Goal: Navigation & Orientation: Find specific page/section

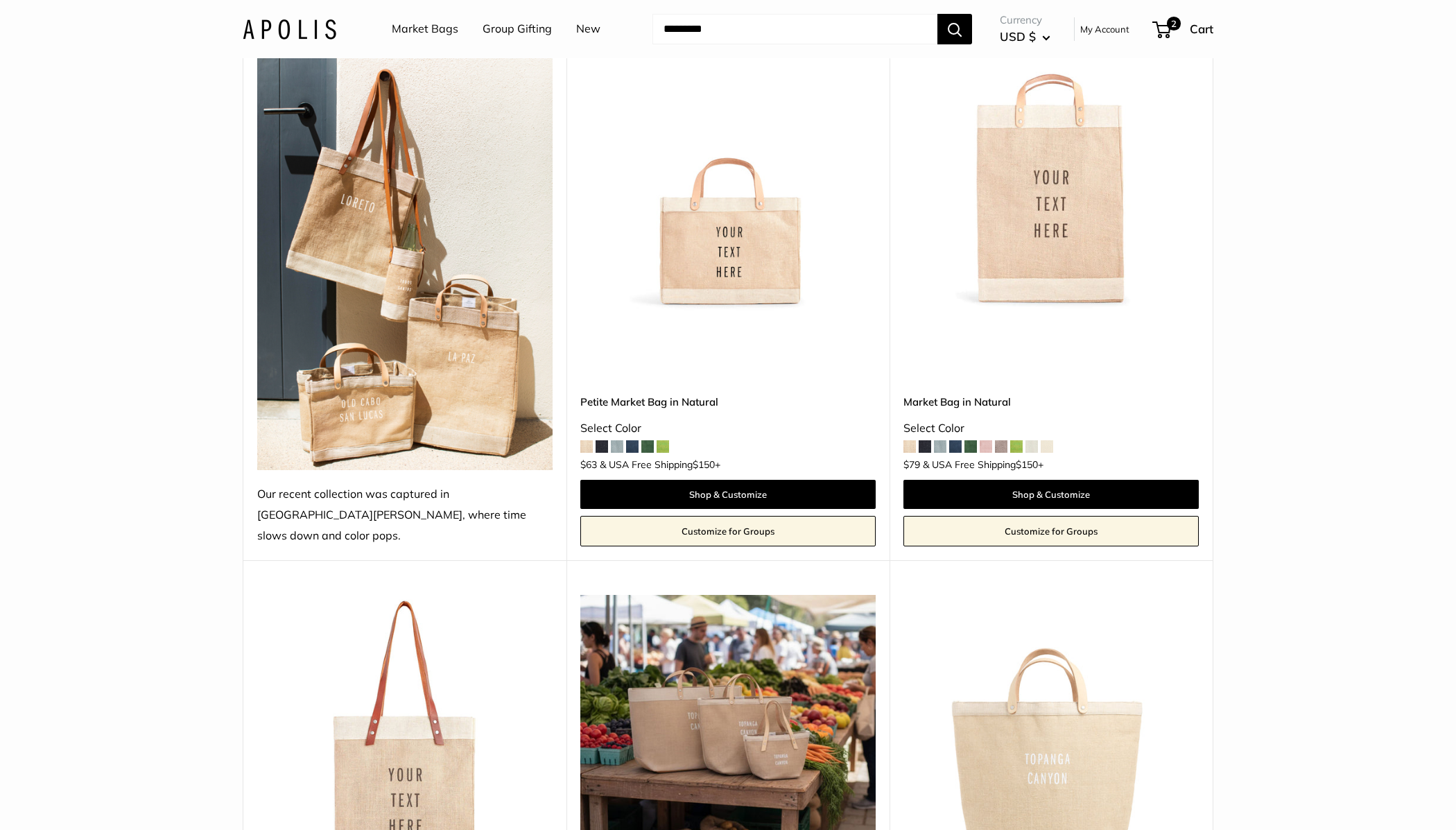
scroll to position [745, 0]
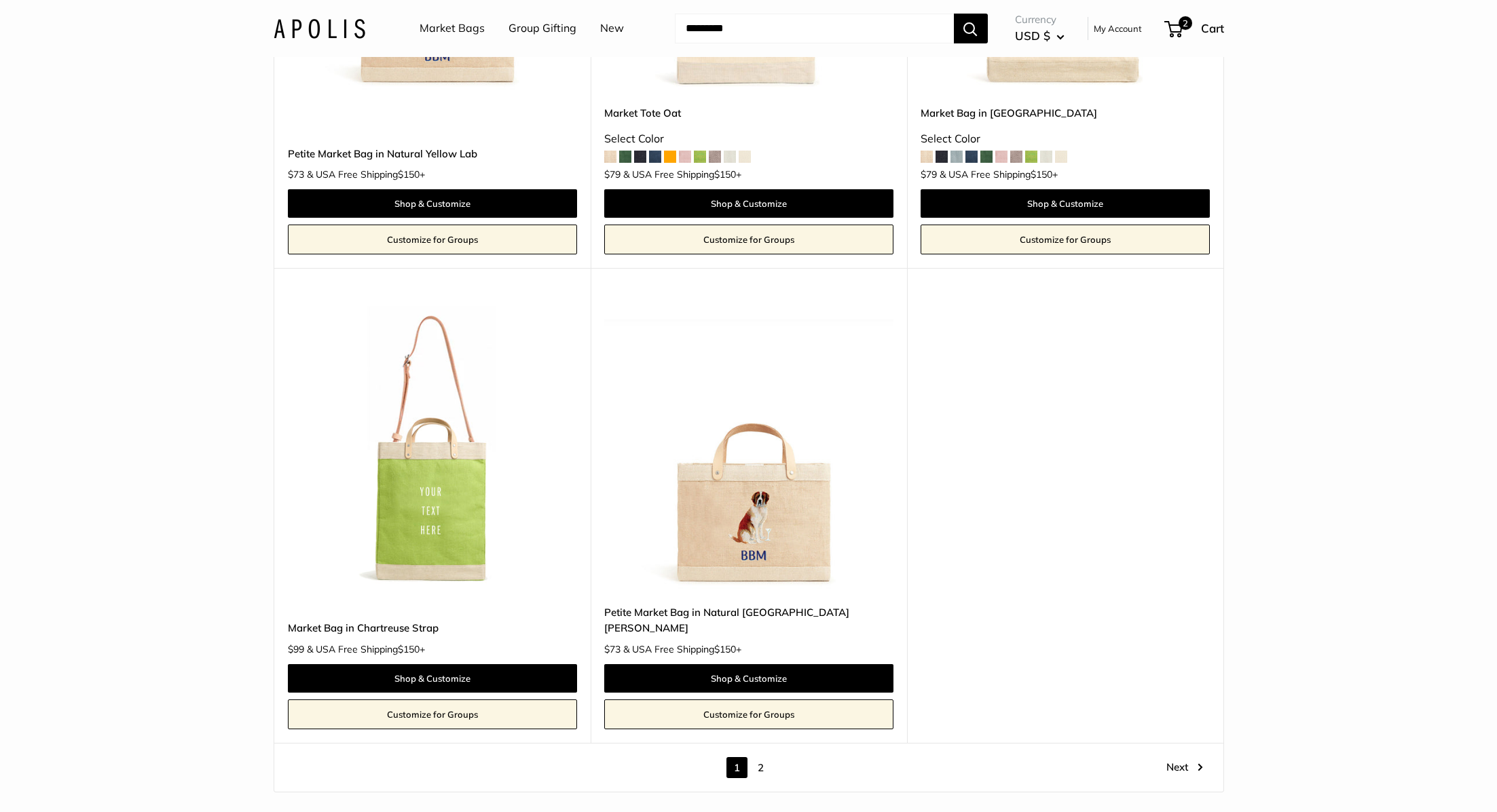
scroll to position [7229, 0]
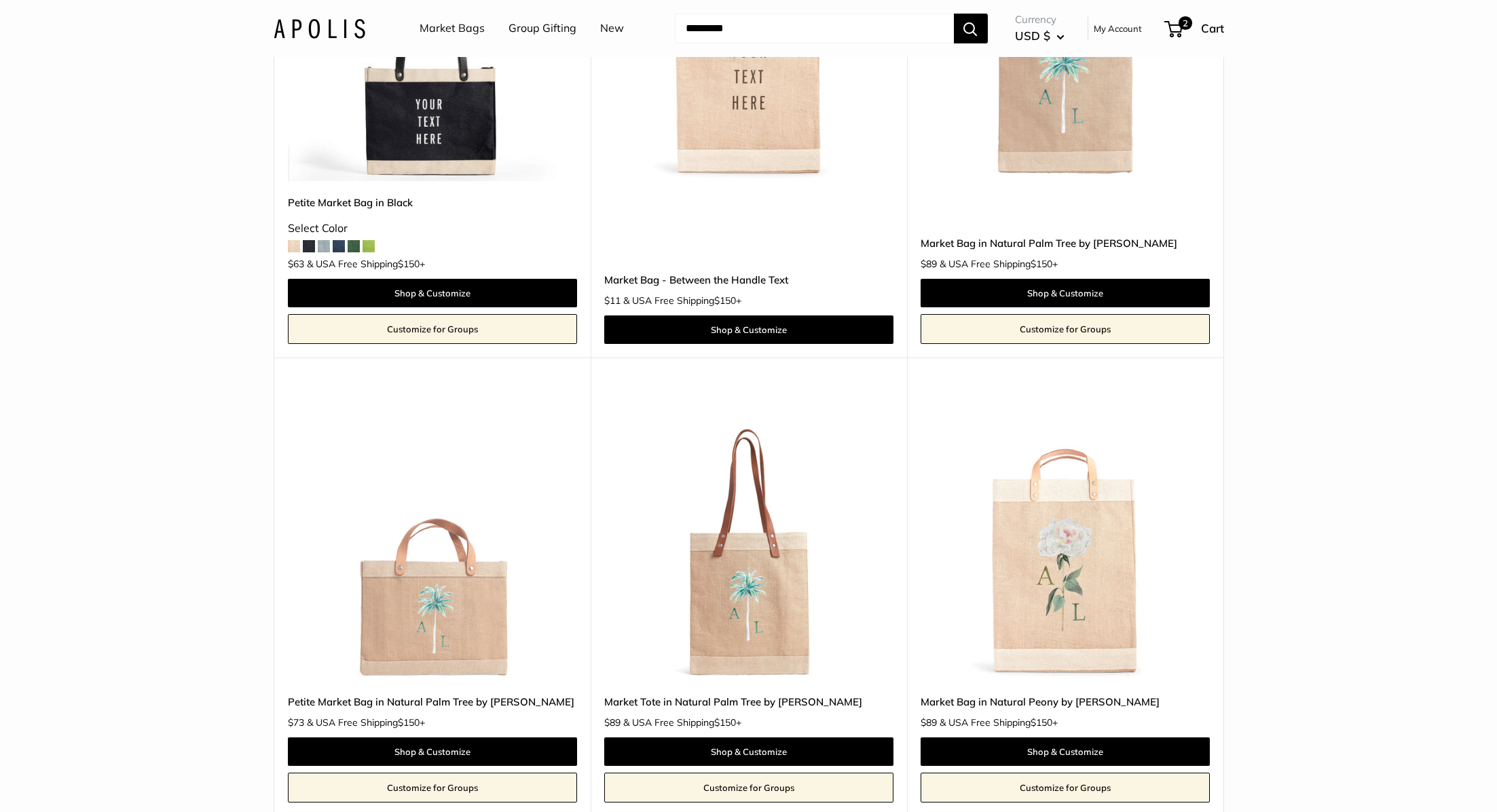
scroll to position [822, 0]
